Goal: Navigation & Orientation: Find specific page/section

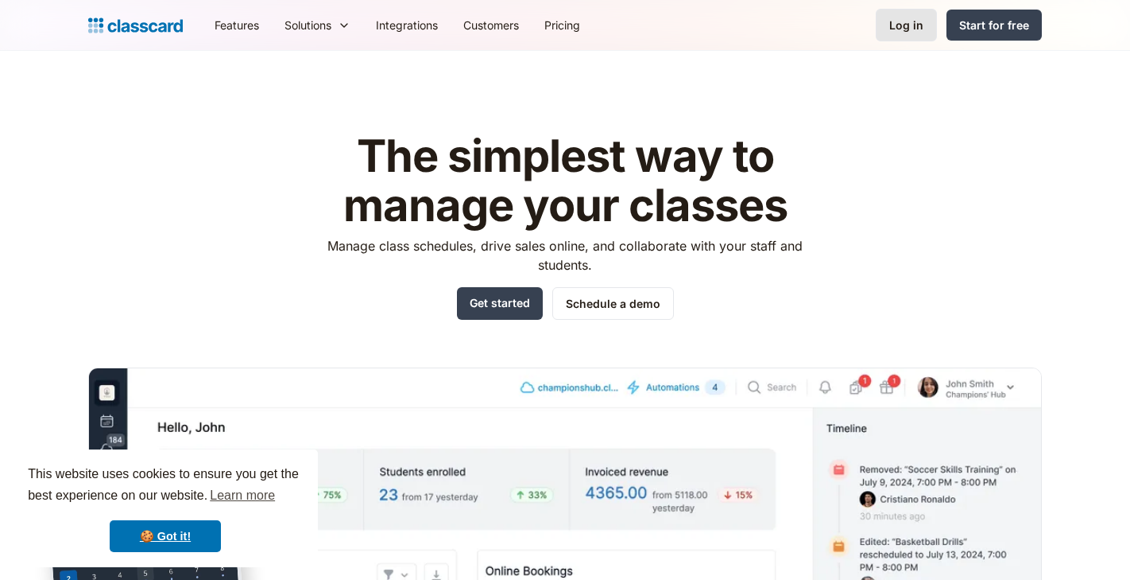
click at [898, 35] on link "Log in" at bounding box center [906, 25] width 61 height 33
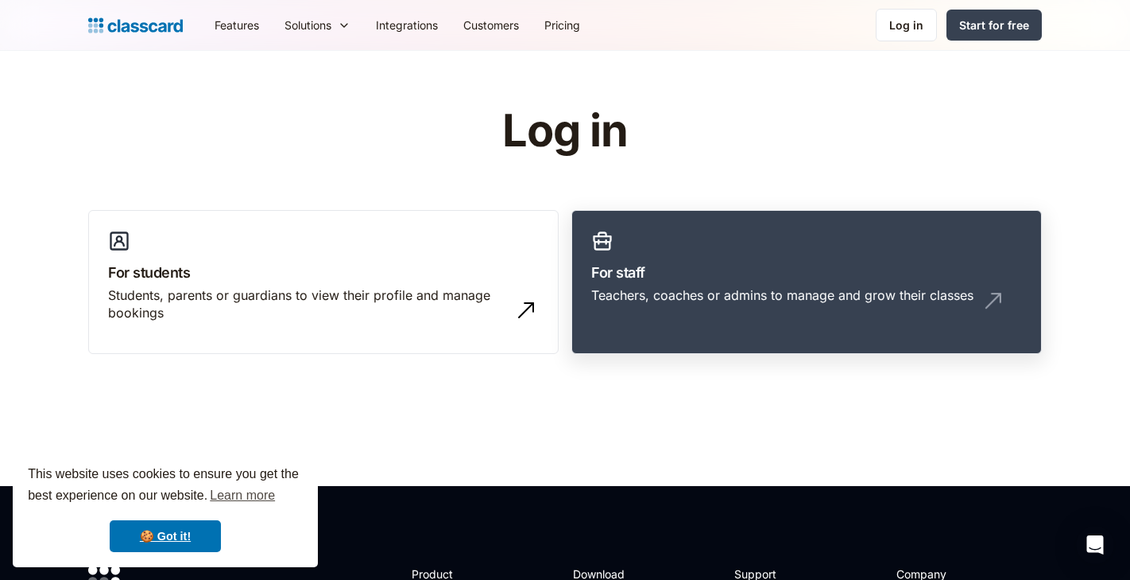
click at [668, 266] on h3 "For staff" at bounding box center [806, 272] width 431 height 21
